Goal: Task Accomplishment & Management: Manage account settings

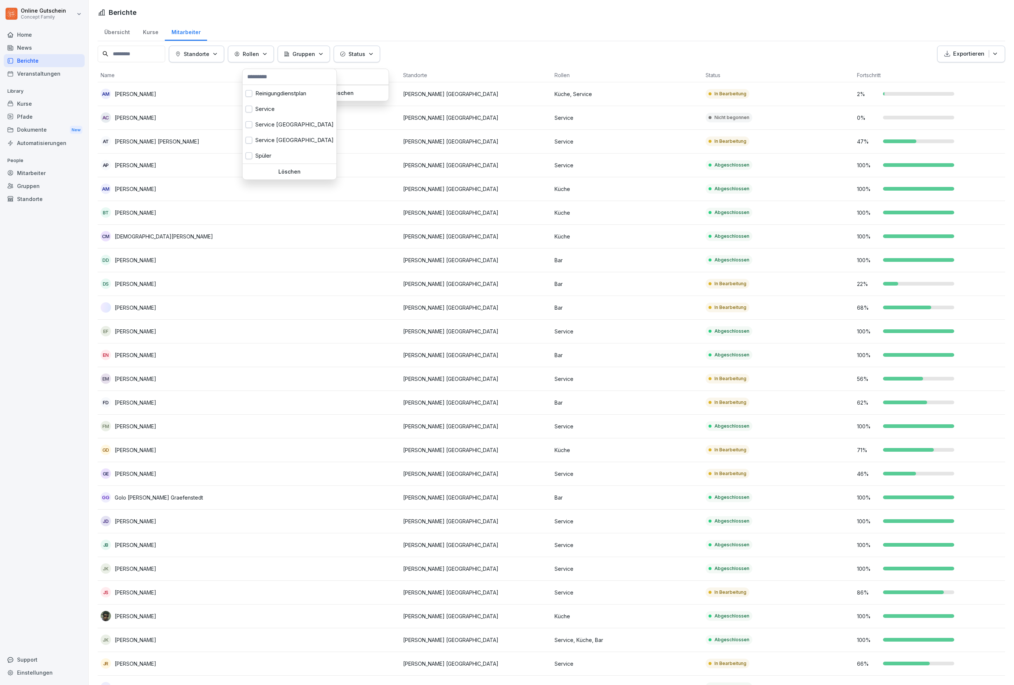
scroll to position [274, 0]
click at [274, 108] on div "Service" at bounding box center [290, 100] width 94 height 16
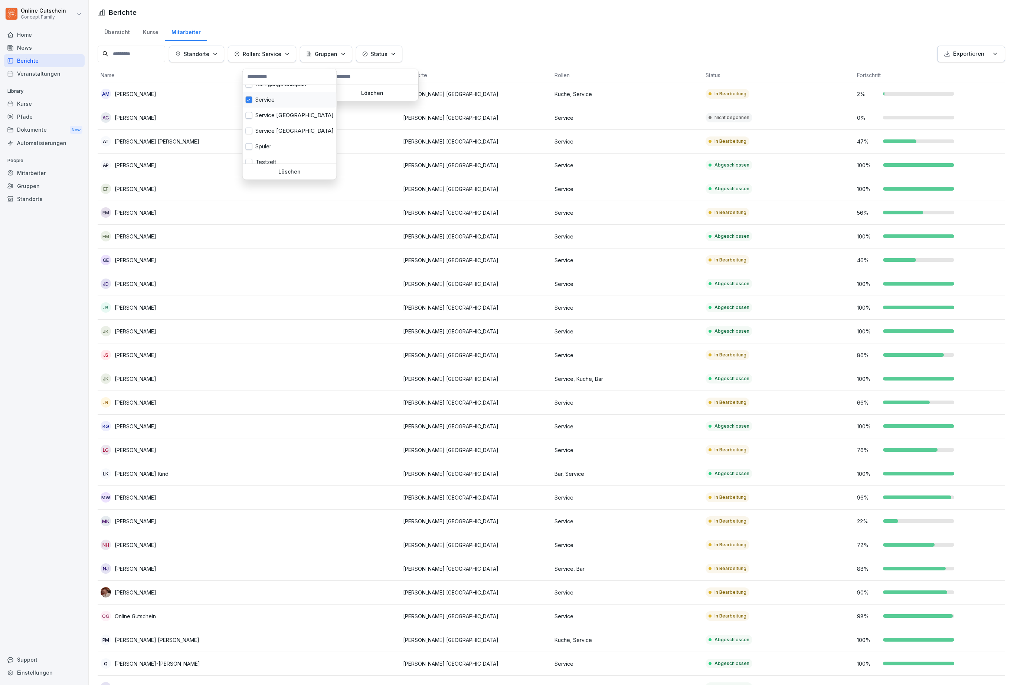
click at [723, 26] on html "Online Gutschein Concept Family Home News Berichte Veranstaltungen Library Kurs…" at bounding box center [507, 342] width 1014 height 685
click at [141, 60] on html "Online Gutschein Concept Family Home News Berichte Veranstaltungen Library Kurs…" at bounding box center [507, 342] width 1014 height 685
click at [148, 59] on input at bounding box center [132, 54] width 68 height 17
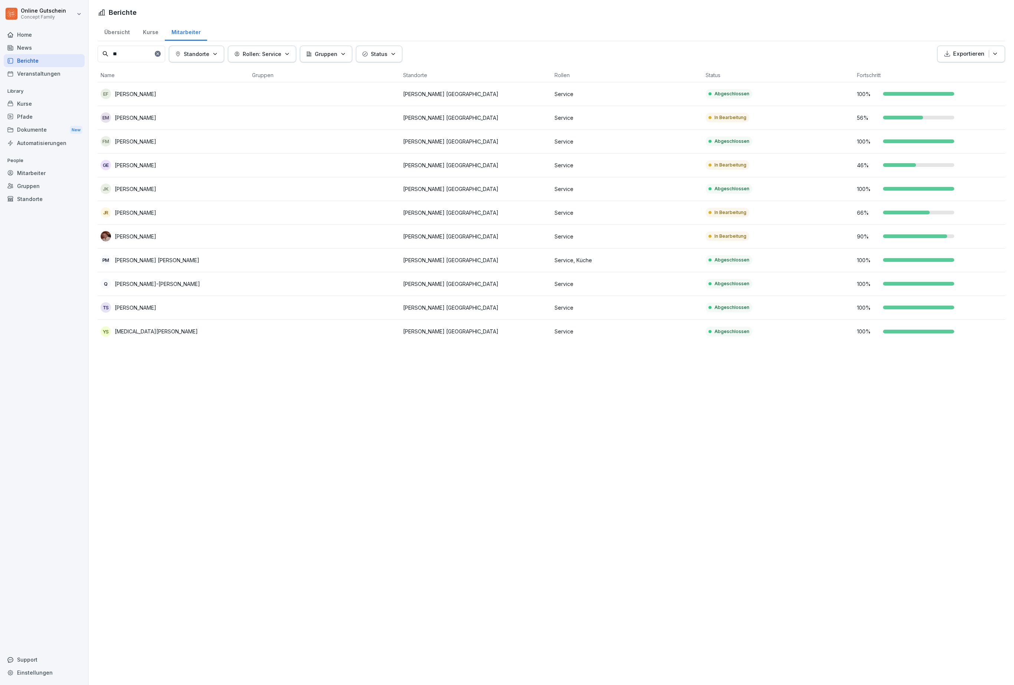
click at [141, 169] on p "[PERSON_NAME]" at bounding box center [136, 165] width 42 height 8
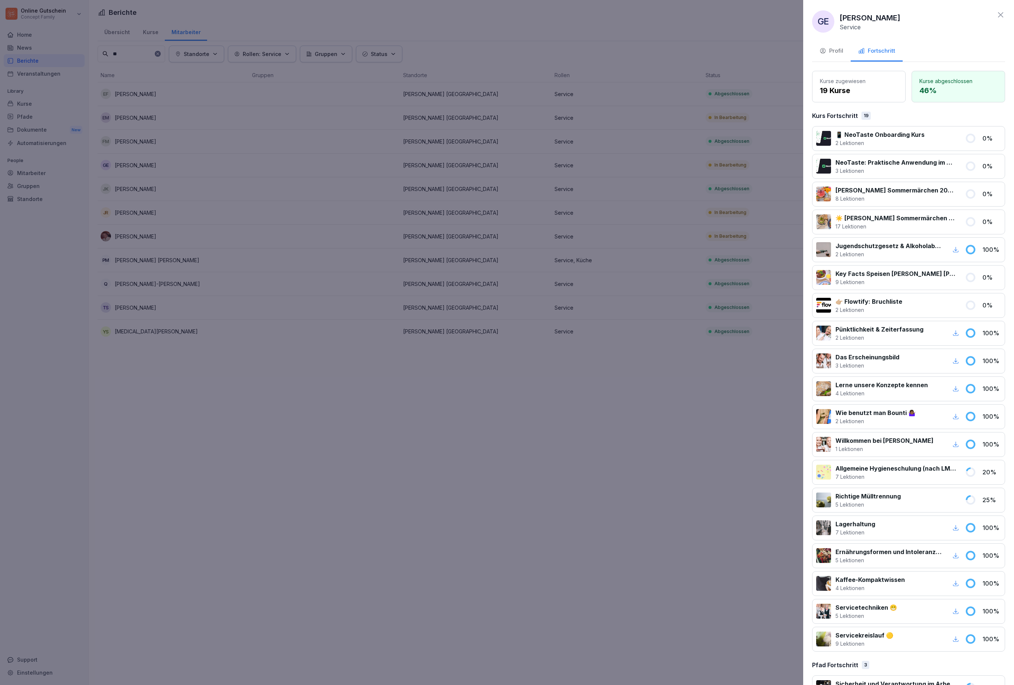
click at [231, 455] on div at bounding box center [507, 342] width 1014 height 685
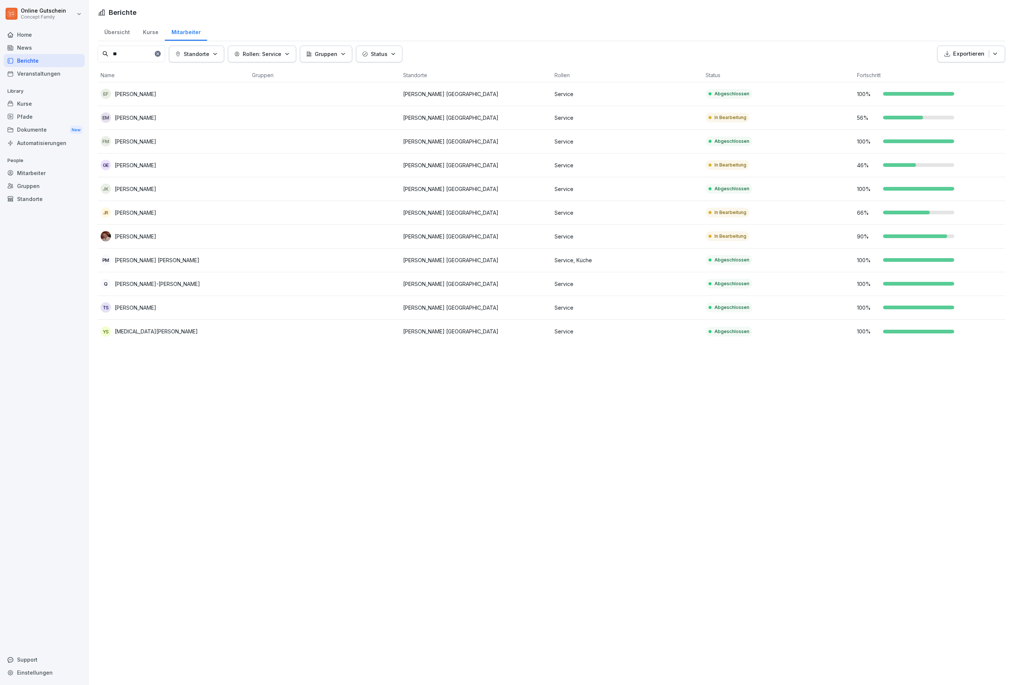
click at [141, 59] on input "**" at bounding box center [132, 54] width 68 height 17
type input "*"
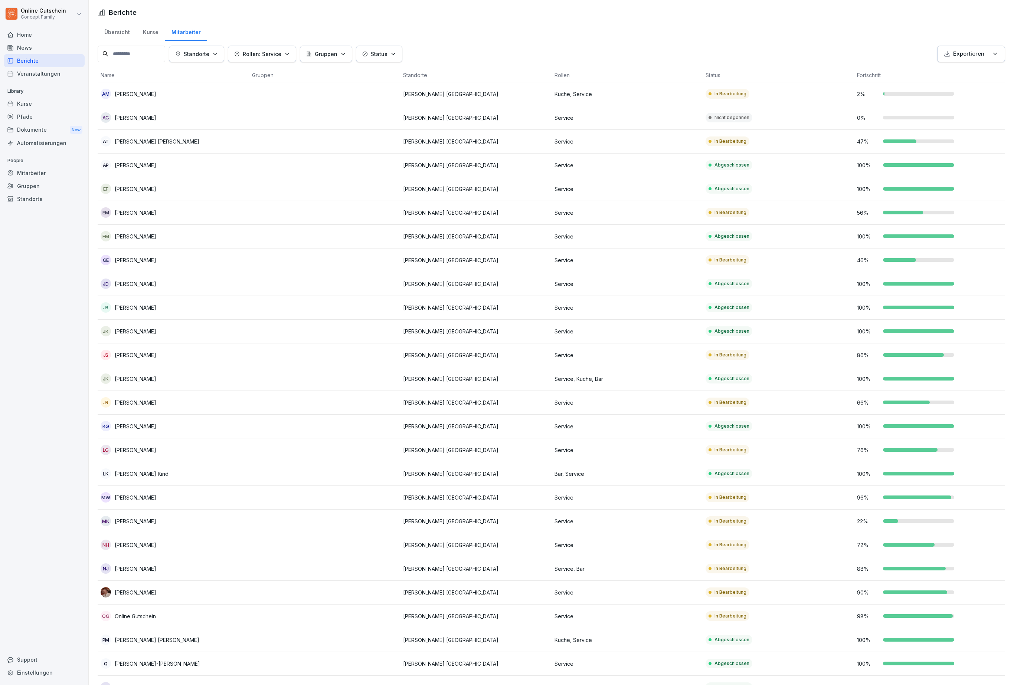
click at [883, 93] on td "2 %" at bounding box center [929, 94] width 151 height 24
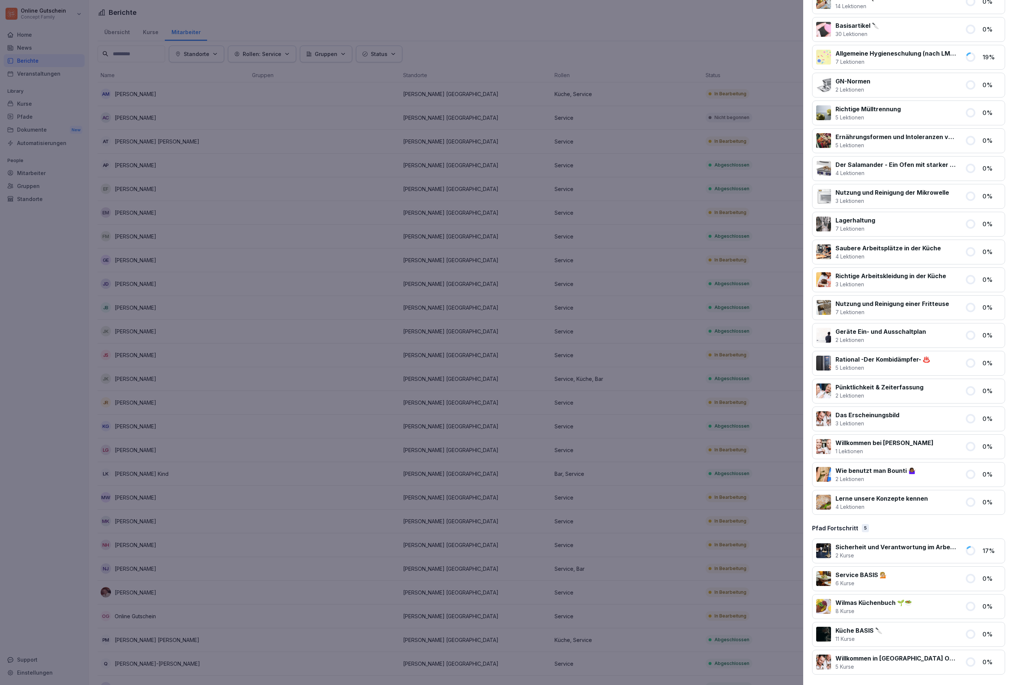
scroll to position [644, 0]
click at [556, 265] on div at bounding box center [507, 342] width 1014 height 685
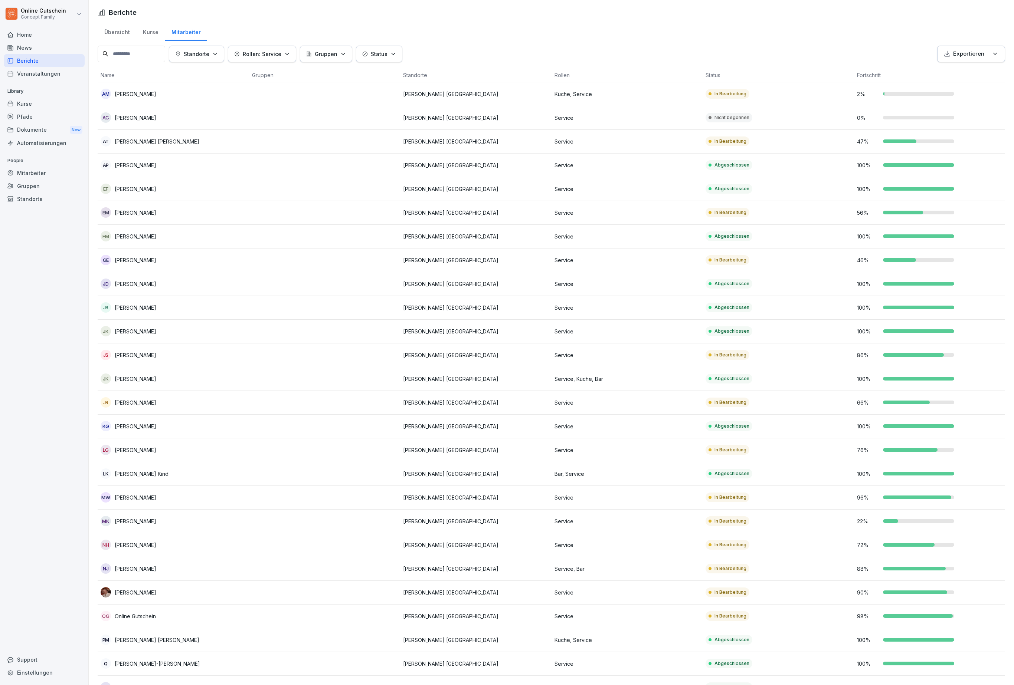
click at [910, 143] on div "47 %" at bounding box center [929, 142] width 145 height 8
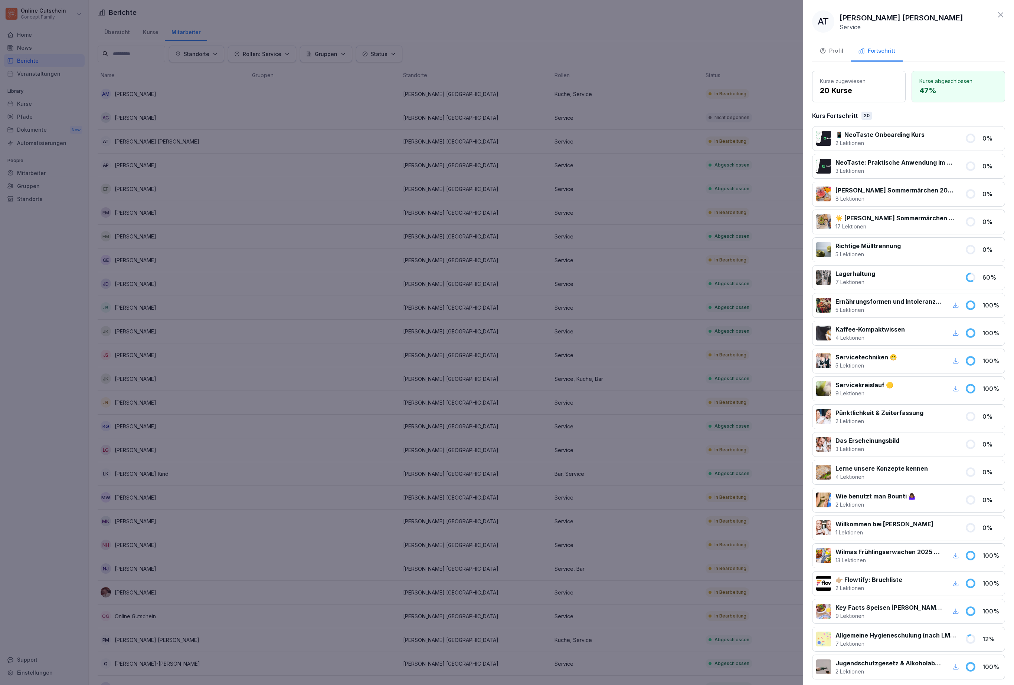
click at [223, 284] on div at bounding box center [507, 342] width 1014 height 685
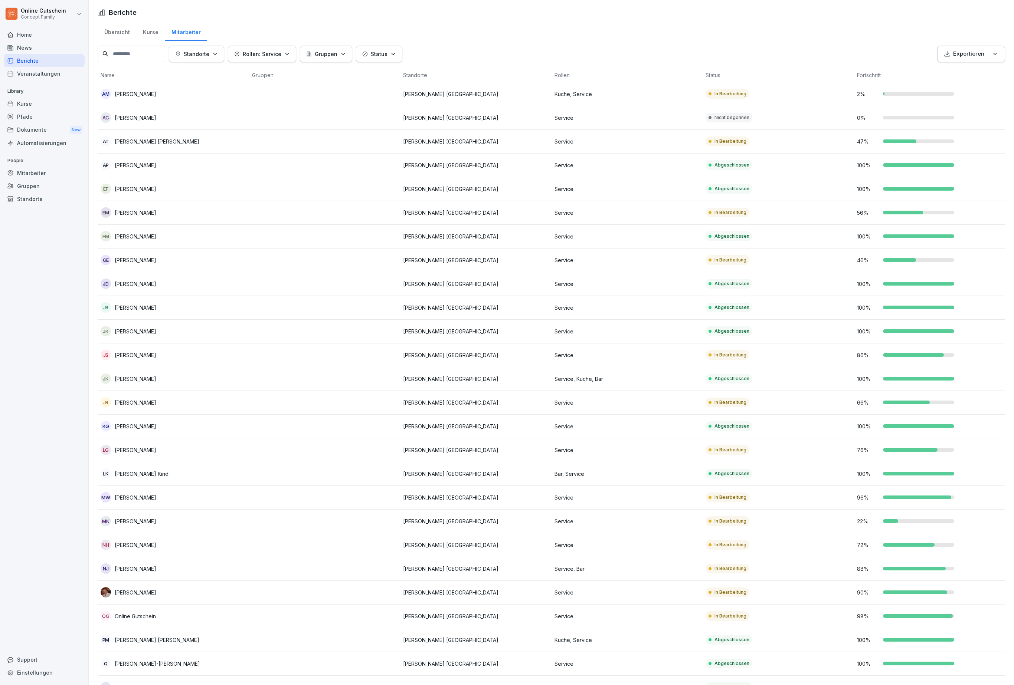
click at [147, 500] on p "[PERSON_NAME]" at bounding box center [136, 498] width 42 height 8
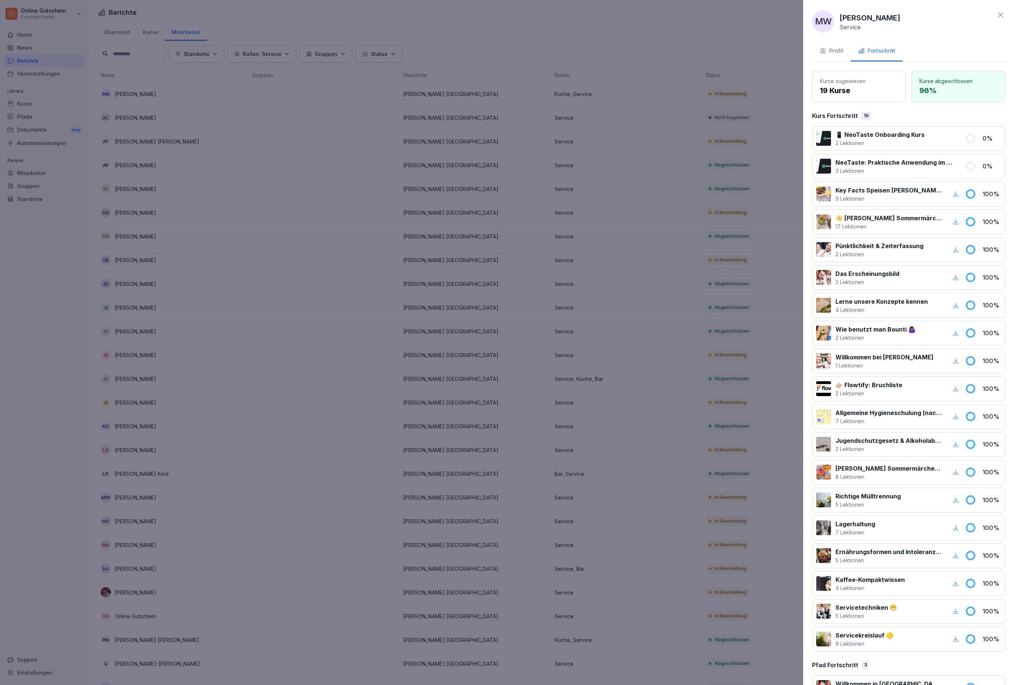
click at [222, 266] on div at bounding box center [507, 342] width 1014 height 685
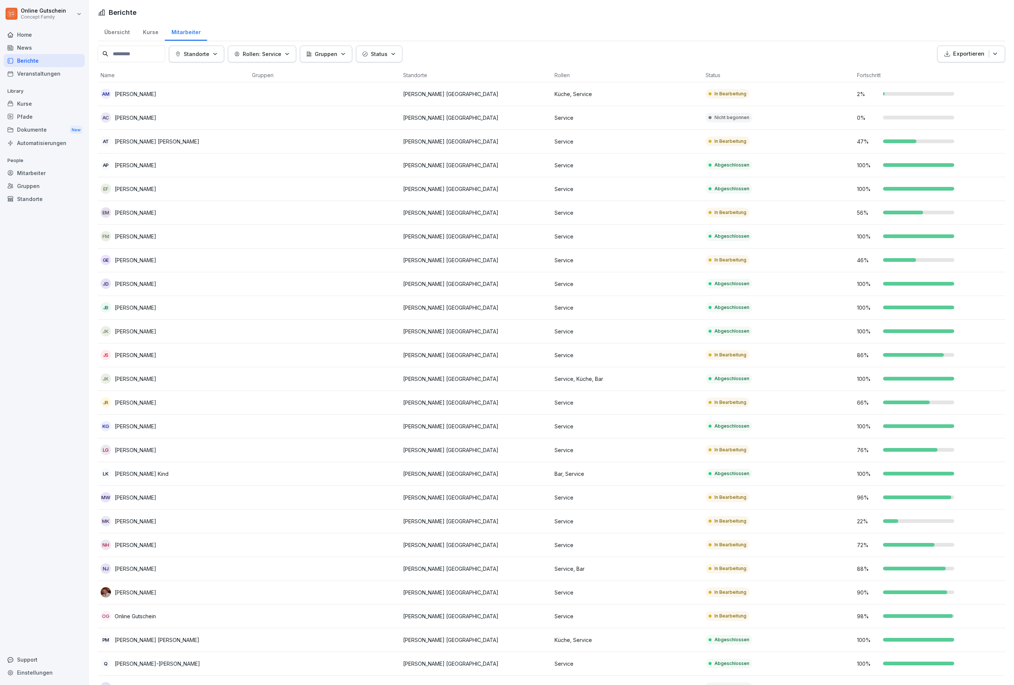
scroll to position [0, 0]
click at [911, 493] on td "96 %" at bounding box center [929, 498] width 151 height 24
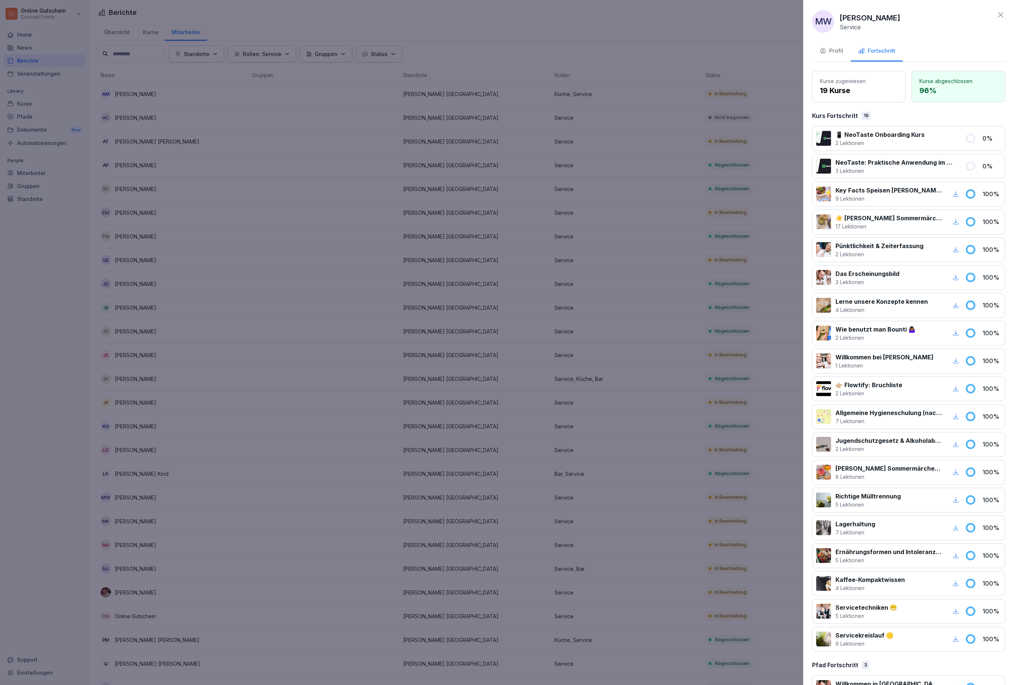
click at [657, 442] on div at bounding box center [507, 342] width 1014 height 685
